Goal: Use online tool/utility: Utilize a website feature to perform a specific function

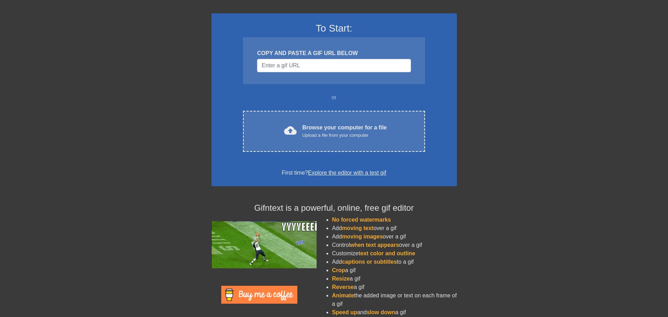
scroll to position [57, 0]
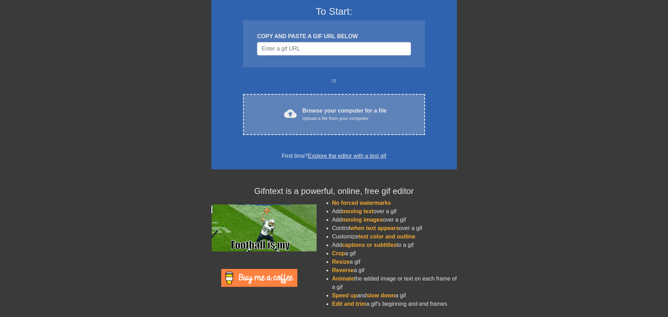
click at [346, 114] on div "Browse your computer for a file Upload a file from your computer" at bounding box center [344, 114] width 84 height 15
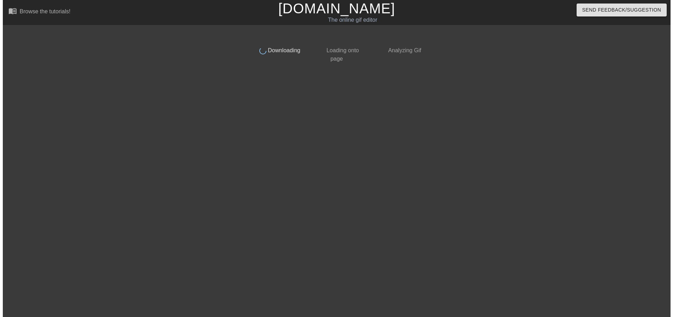
scroll to position [0, 0]
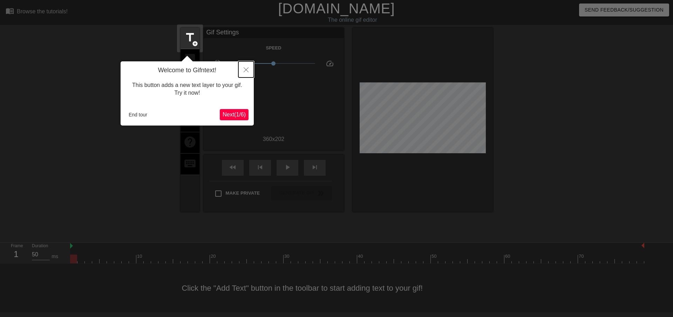
click at [244, 72] on icon "Close" at bounding box center [246, 69] width 5 height 5
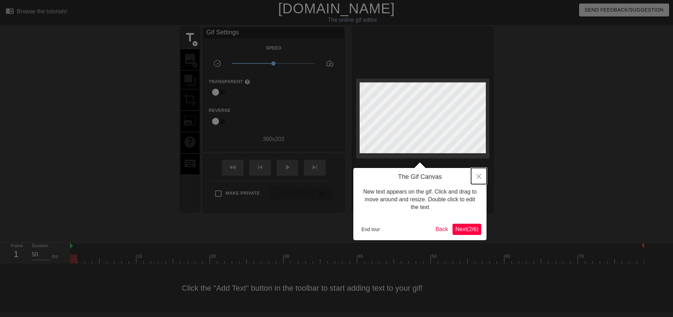
click at [480, 176] on icon "Close" at bounding box center [478, 176] width 5 height 5
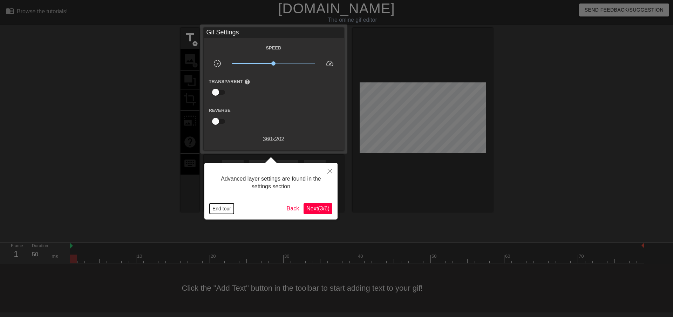
click at [219, 208] on button "End tour" at bounding box center [222, 208] width 24 height 11
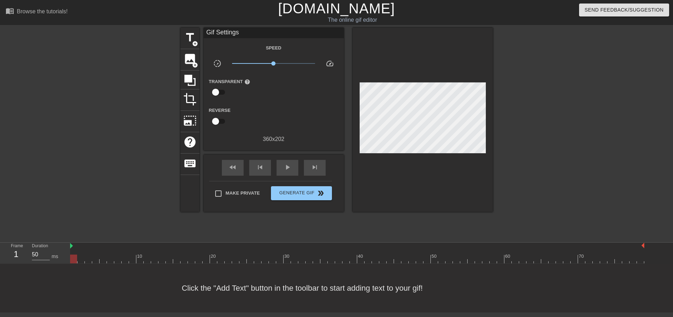
scroll to position [6, 0]
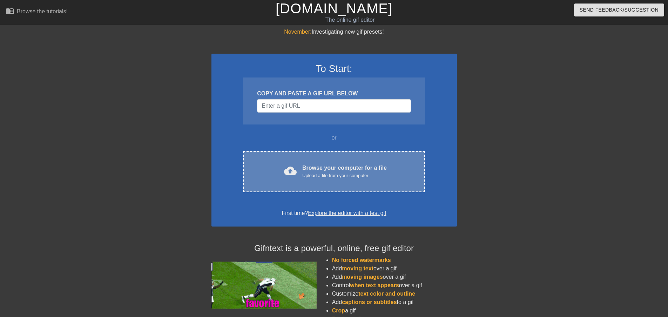
click at [355, 174] on div "Upload a file from your computer" at bounding box center [344, 175] width 84 height 7
